Goal: Information Seeking & Learning: Learn about a topic

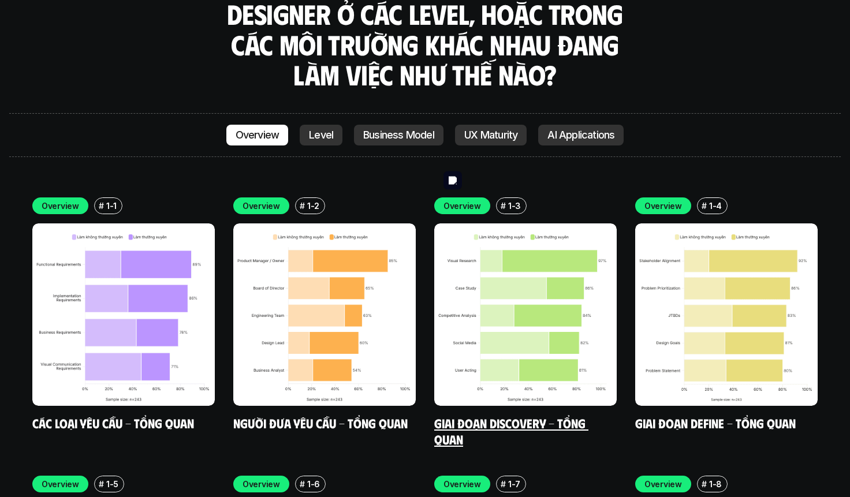
scroll to position [3268, 0]
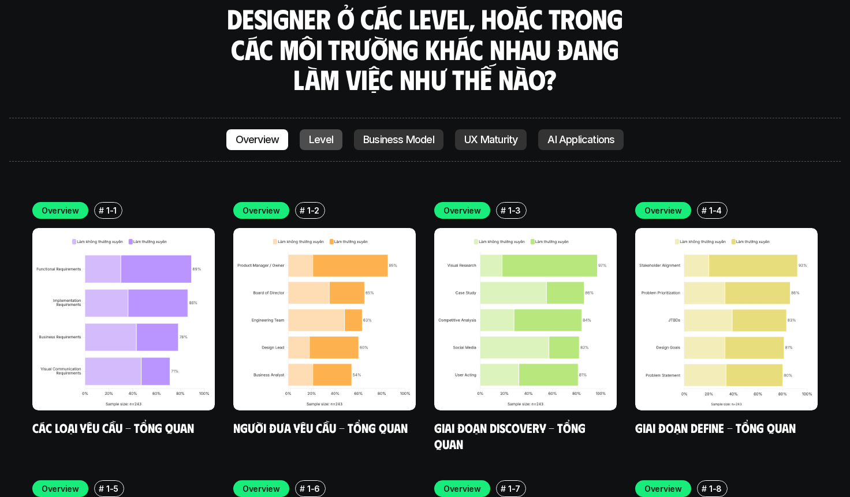
click at [317, 129] on link "Level" at bounding box center [321, 139] width 43 height 21
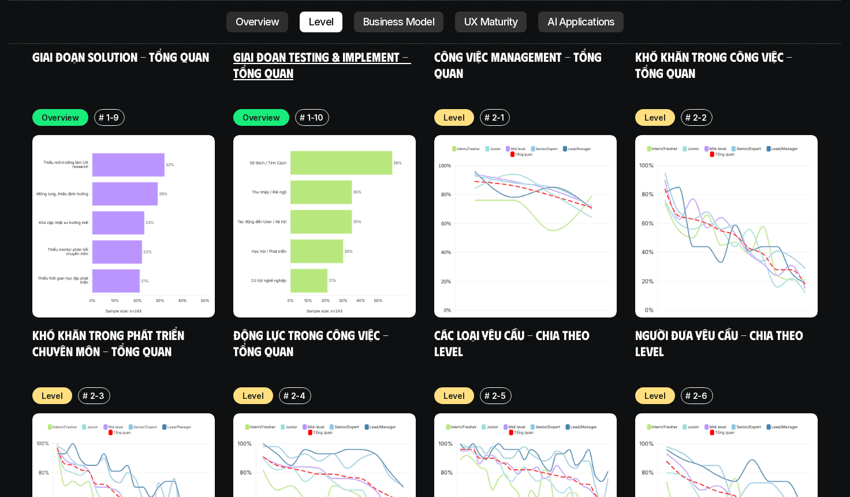
scroll to position [3919, 0]
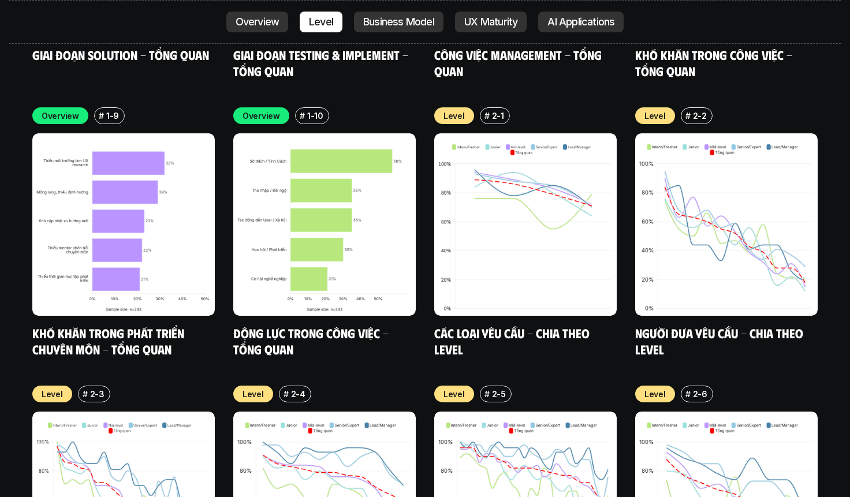
click at [273, 23] on p "Overview" at bounding box center [258, 22] width 44 height 12
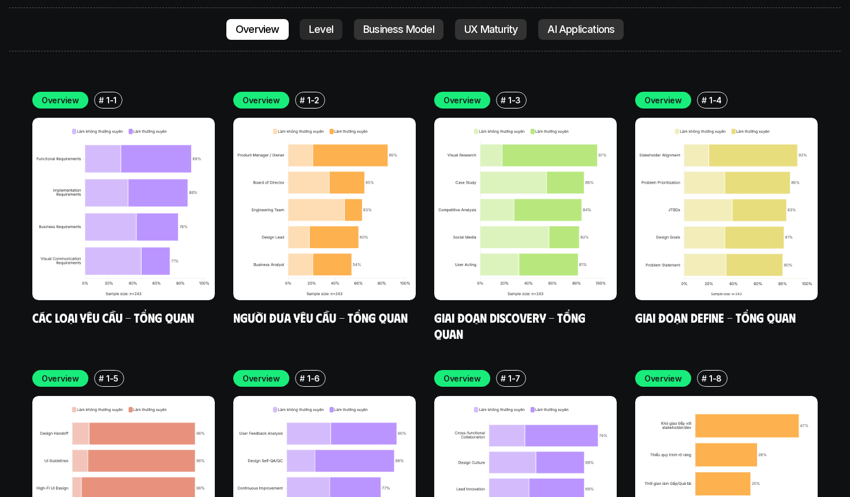
scroll to position [3351, 0]
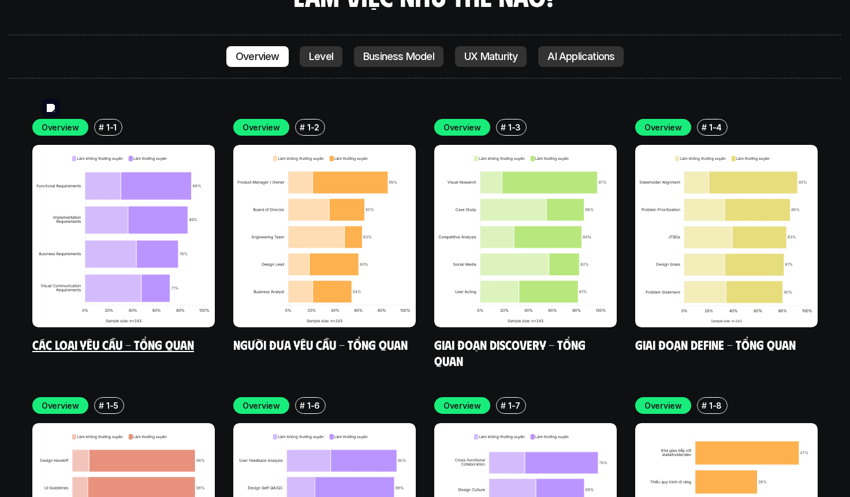
click at [148, 219] on img at bounding box center [123, 236] width 183 height 183
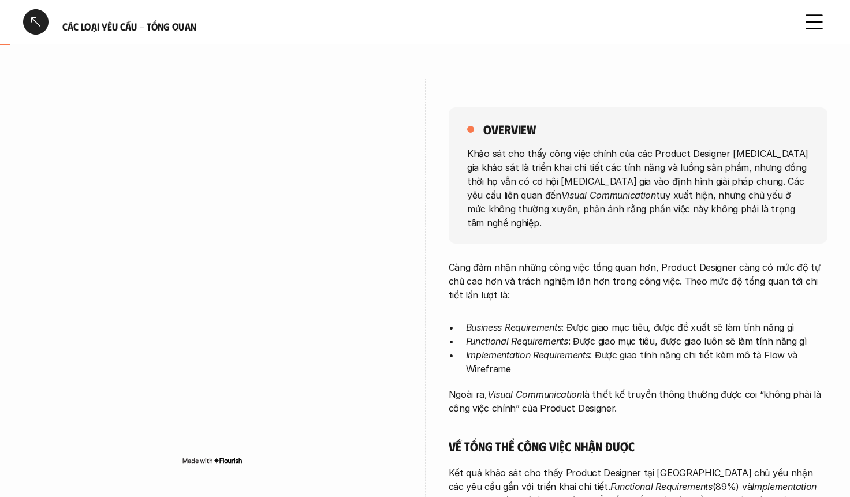
scroll to position [80, 0]
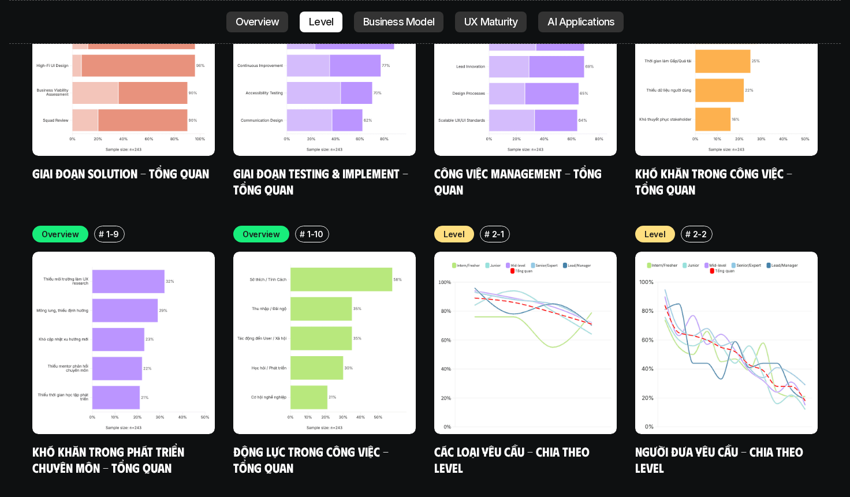
scroll to position [3804, 0]
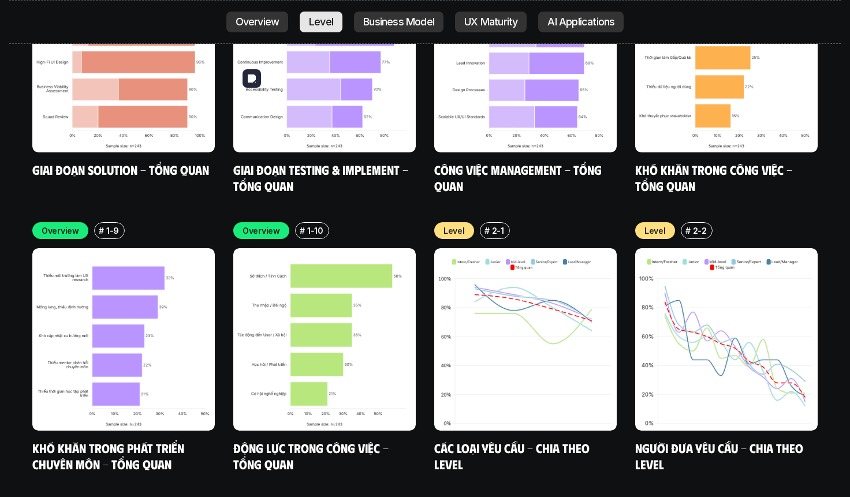
click at [317, 21] on p "Level" at bounding box center [321, 22] width 24 height 12
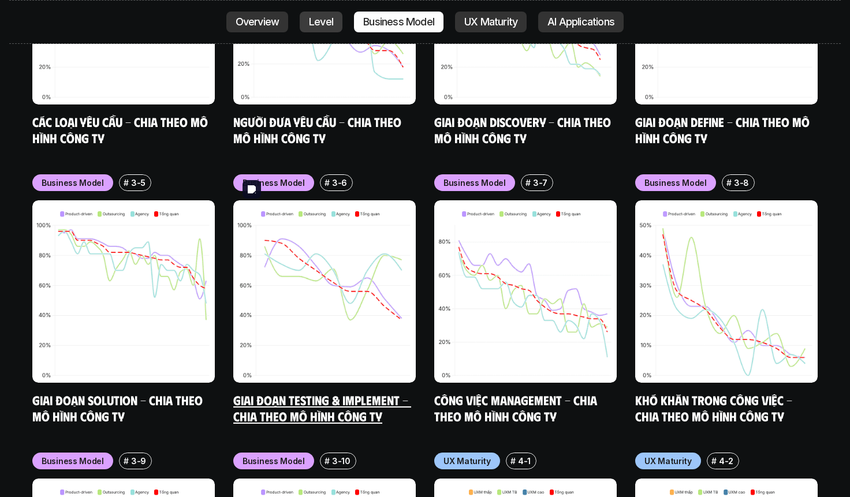
scroll to position [4978, 0]
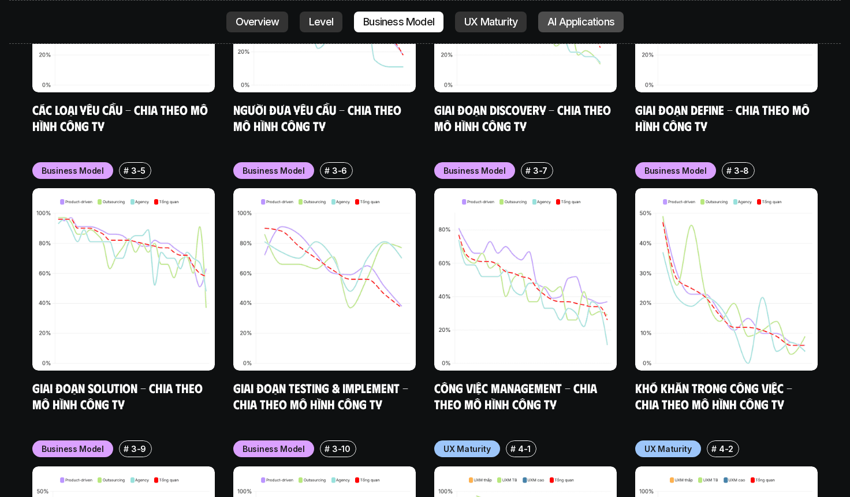
click at [575, 17] on p "AI Applications" at bounding box center [581, 22] width 67 height 12
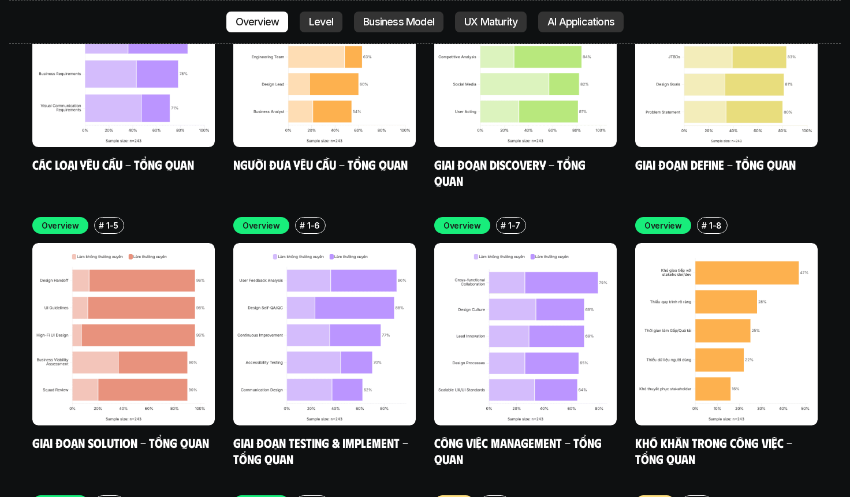
scroll to position [3624, 0]
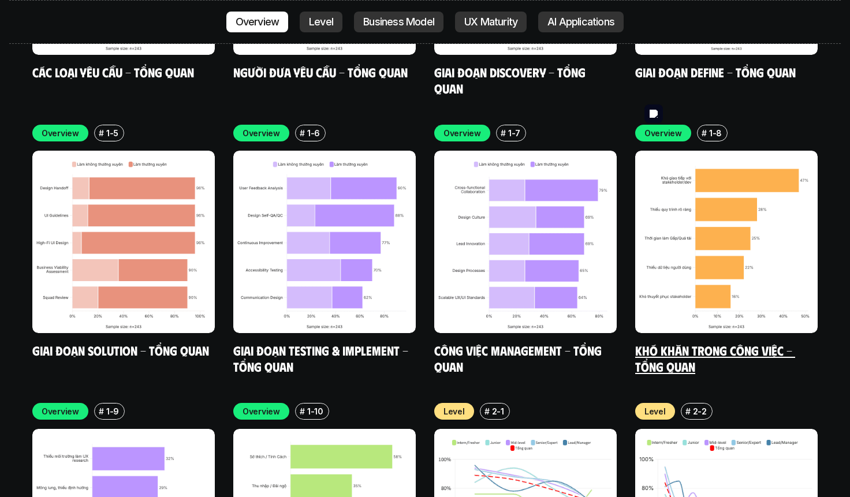
click at [724, 176] on img at bounding box center [727, 242] width 183 height 183
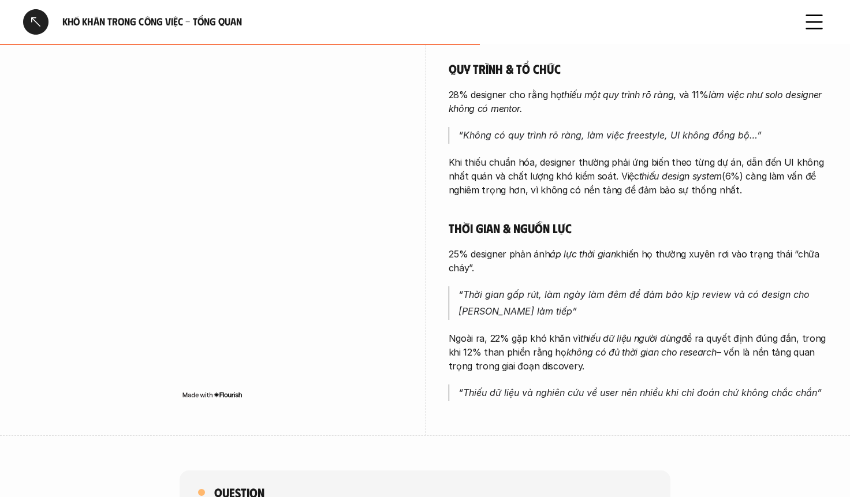
scroll to position [578, 0]
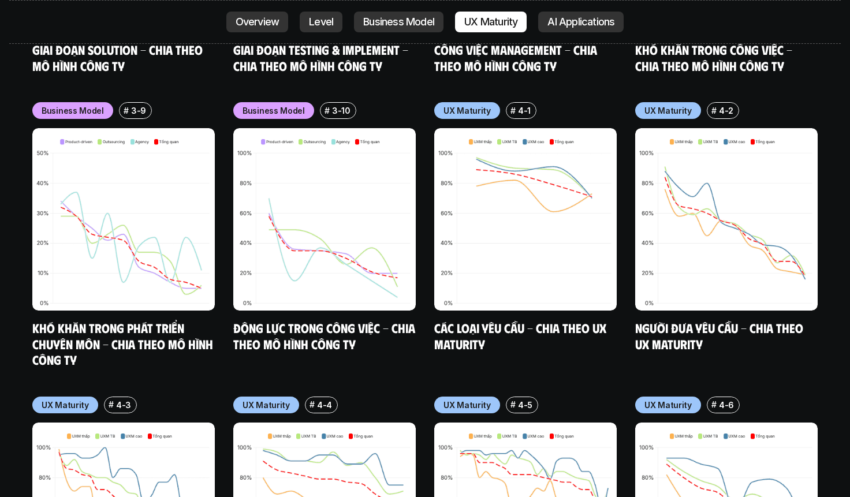
scroll to position [5306, 0]
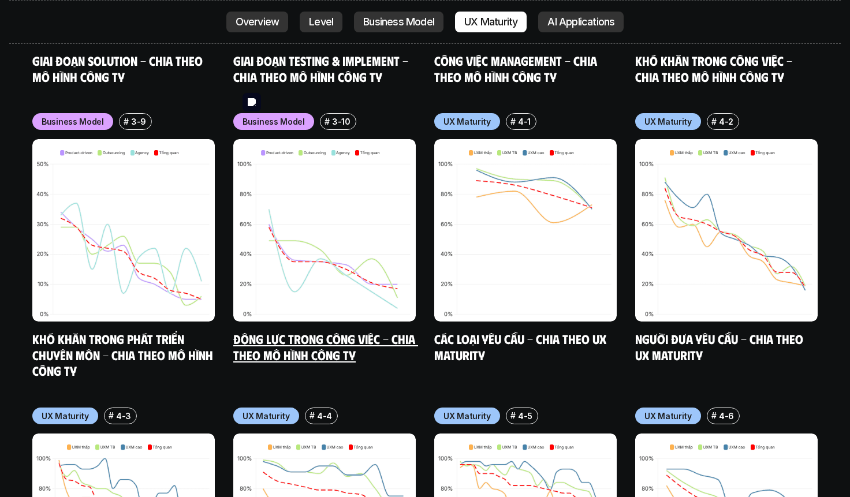
click at [355, 226] on img at bounding box center [324, 230] width 183 height 183
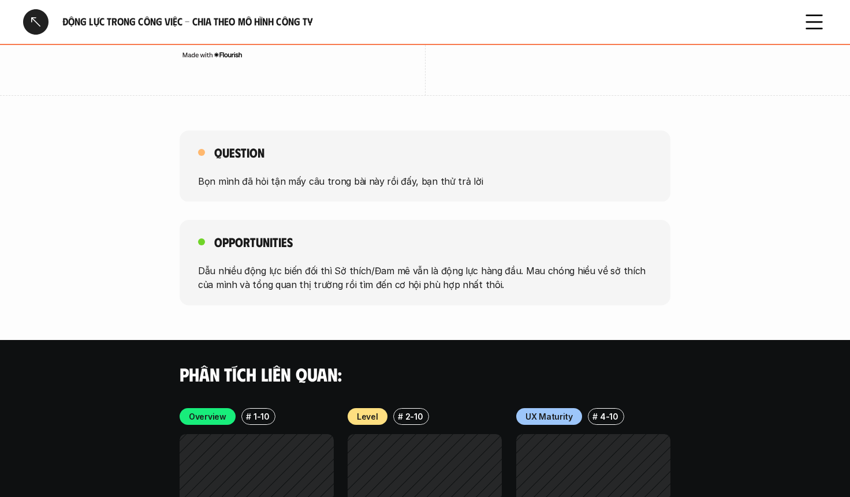
scroll to position [1983, 0]
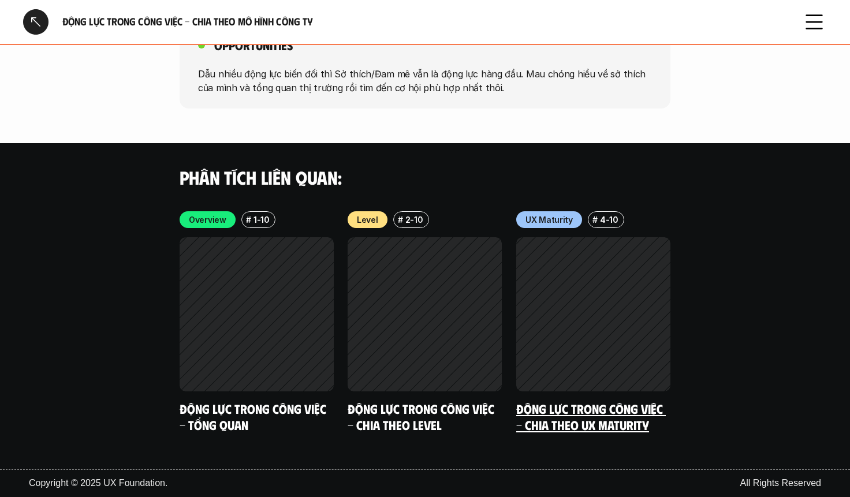
click at [569, 423] on link "Động lực trong công việc - Chia theo UX Maturity" at bounding box center [592, 417] width 150 height 32
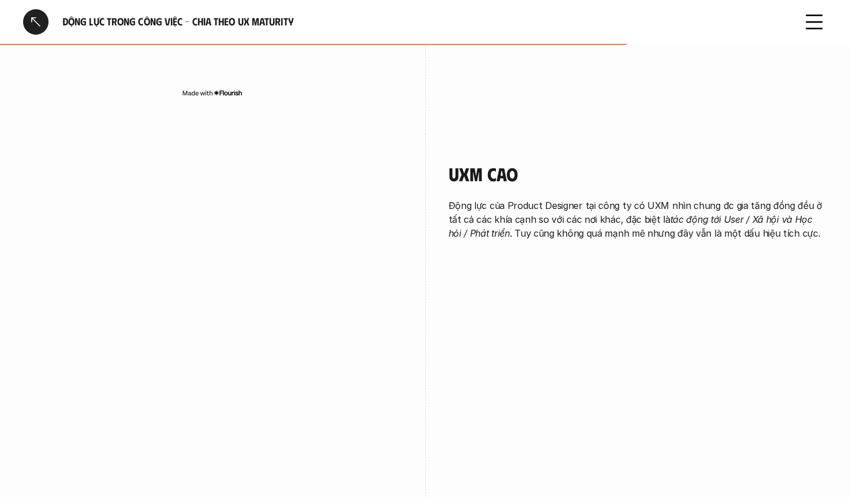
scroll to position [1431, 0]
